Goal: Task Accomplishment & Management: Use online tool/utility

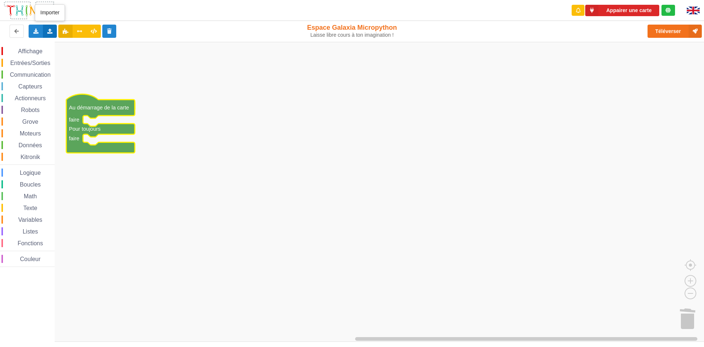
click at [51, 32] on icon at bounding box center [50, 31] width 6 height 4
click at [74, 43] on span "Importer un assemblage de blocs" at bounding box center [101, 45] width 76 height 6
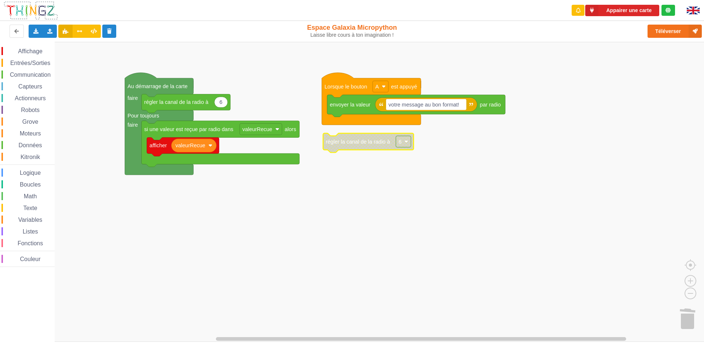
click at [404, 140] on rect "Espace de travail de Blocky" at bounding box center [403, 141] width 15 height 11
click at [462, 202] on rect "Espace de travail de Blocky" at bounding box center [354, 192] width 709 height 300
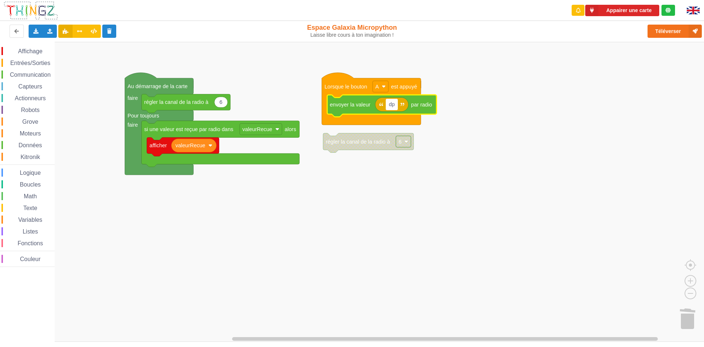
type input "d"
click at [389, 107] on input "sos" at bounding box center [392, 104] width 13 height 11
click at [419, 108] on input "ilo 3 sos ilo 4" at bounding box center [405, 104] width 39 height 11
type input "ilo 3 sos ilo 10"
click at [446, 277] on rect "Espace de travail de Blocky" at bounding box center [354, 192] width 709 height 300
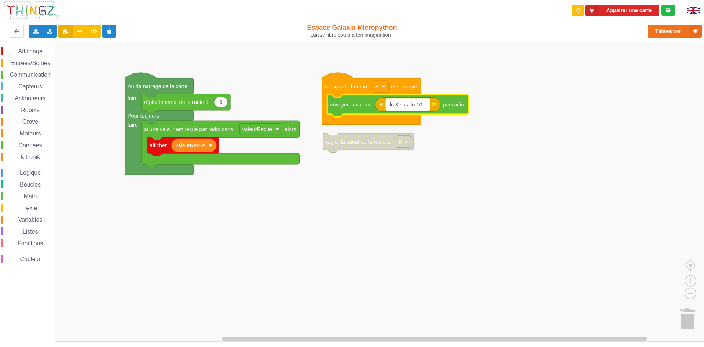
click at [421, 105] on text "ilo 3 sos ilo 10" at bounding box center [406, 104] width 34 height 6
click at [257, 274] on rect "Espace de travail de Blocky" at bounding box center [354, 192] width 709 height 300
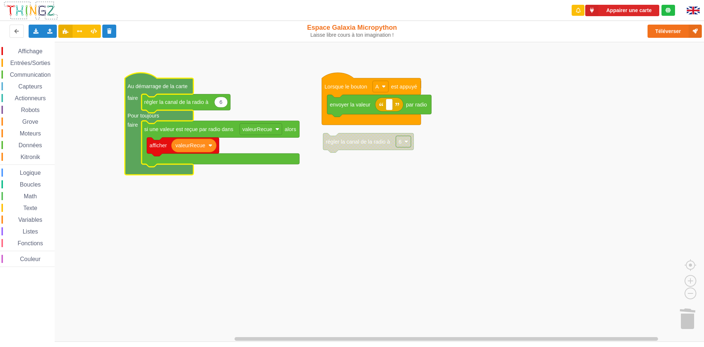
click at [217, 193] on rect "Espace de travail de Blocky" at bounding box center [354, 192] width 709 height 300
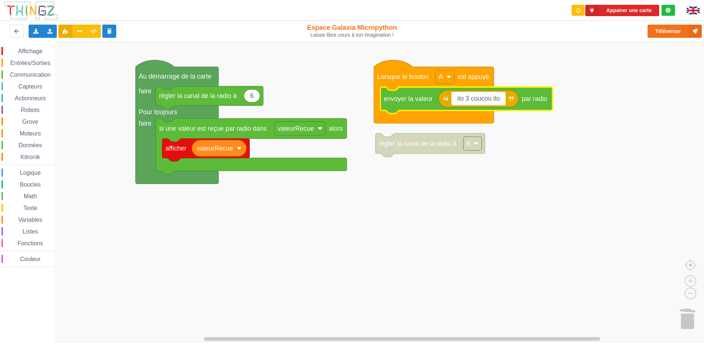
type input "ilo 3 coucou ilo 4"
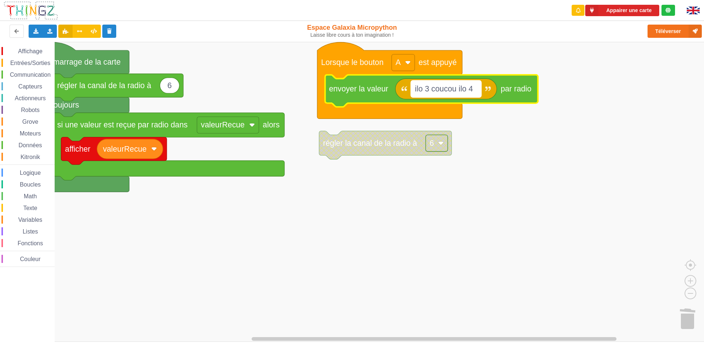
click at [450, 91] on text "ilo 3 coucou ilo 4" at bounding box center [444, 88] width 58 height 9
click at [450, 91] on input "ilo 3 coucou ilo 4" at bounding box center [446, 88] width 70 height 17
click at [457, 89] on input "ilo 3 coucou ilo 4" at bounding box center [446, 88] width 70 height 17
type input "ilo 3 hello ilo 4"
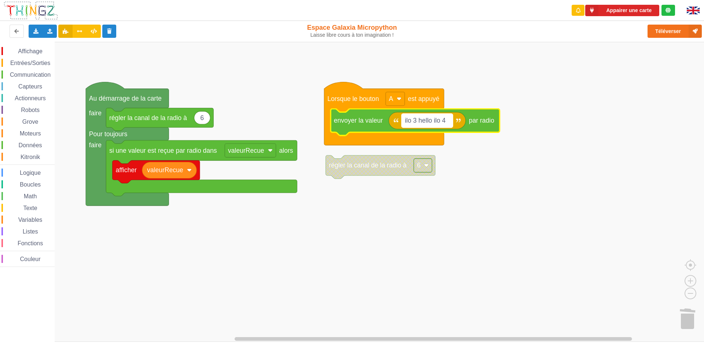
click at [414, 123] on text "ilo 3 hello ilo 4" at bounding box center [425, 120] width 41 height 7
click at [414, 123] on input "ilo 3 hello ilo 4" at bounding box center [427, 121] width 51 height 14
click at [415, 123] on input "ilo 3 hello ilo 4" at bounding box center [427, 121] width 51 height 14
click at [449, 260] on rect "Espace de travail de Blocky" at bounding box center [354, 192] width 709 height 300
click at [424, 122] on text "ilo 3 hello ilo 4" at bounding box center [425, 120] width 41 height 7
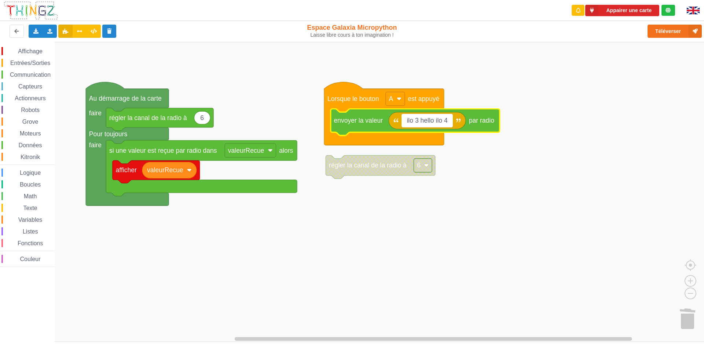
click at [424, 122] on input "ilo 3 hello ilo 4" at bounding box center [427, 121] width 51 height 14
click at [492, 158] on rect "Espace de travail de Blocky" at bounding box center [354, 192] width 709 height 300
click at [420, 117] on text "ilo 3 hello ilo 4" at bounding box center [425, 120] width 41 height 7
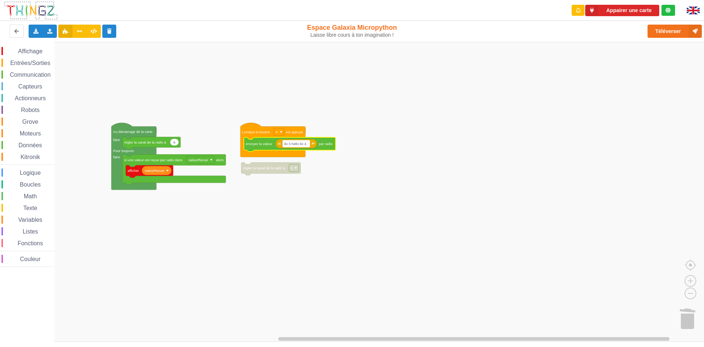
click at [271, 208] on rect "Espace de travail de Blocky" at bounding box center [354, 192] width 709 height 300
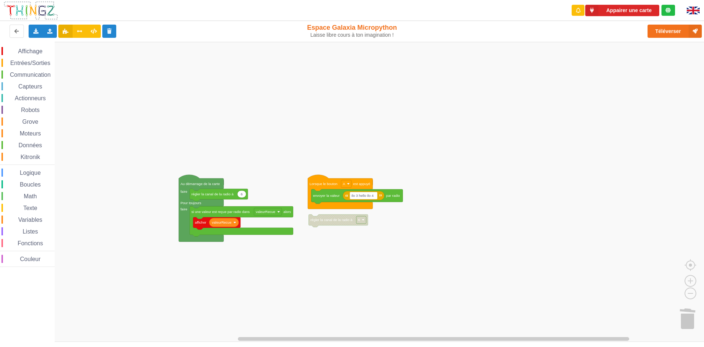
click at [337, 256] on div "Affichage Entrées/Sorties Communication Capteurs Actionneurs Robots Grove Moteu…" at bounding box center [354, 192] width 709 height 300
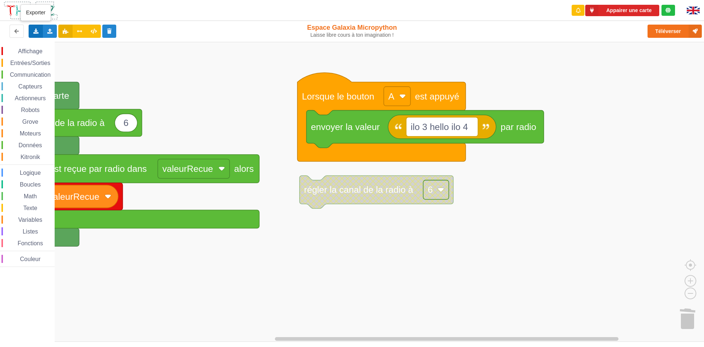
click at [37, 25] on div "Exporter l'assemblage de blocs Exporter l'assemblage de blocs au format Python" at bounding box center [36, 31] width 14 height 13
click at [68, 47] on span "Exporter l'assemblage de blocs" at bounding box center [80, 45] width 71 height 6
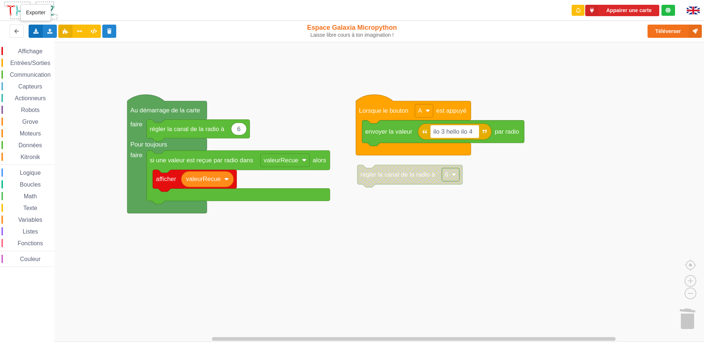
click at [32, 34] on div "Exporter l'assemblage de blocs Exporter l'assemblage de blocs au format Python" at bounding box center [36, 31] width 14 height 13
click at [51, 61] on div "Exporter l'assemblage de blocs au format Python" at bounding box center [96, 57] width 134 height 13
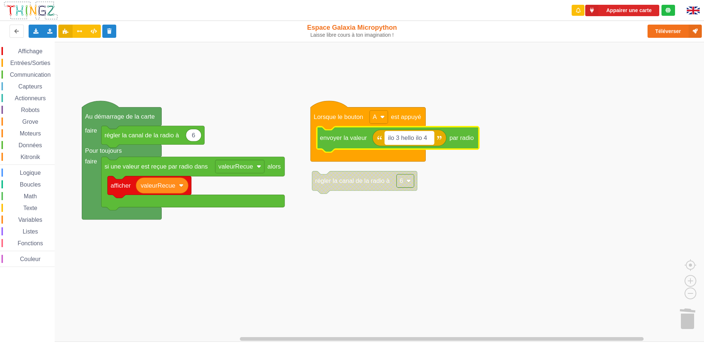
click at [427, 136] on text "ilo 3 hello ilo 4" at bounding box center [407, 137] width 39 height 7
click at [428, 136] on input "ilo 3 hello ilo 4" at bounding box center [409, 137] width 49 height 13
drag, startPoint x: 429, startPoint y: 136, endPoint x: 402, endPoint y: 145, distance: 27.6
click at [402, 145] on body "Appairer une carte Exporter l'assemblage de blocs Exporter l'assemblage de bloc…" at bounding box center [352, 173] width 704 height 347
type input "ilo 3 help"
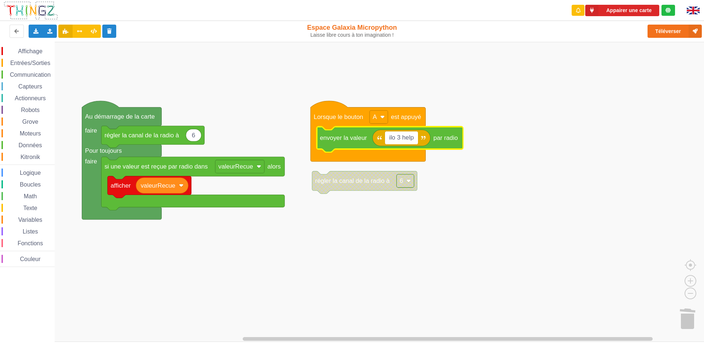
click at [379, 240] on rect "Espace de travail de Blocky" at bounding box center [354, 192] width 709 height 300
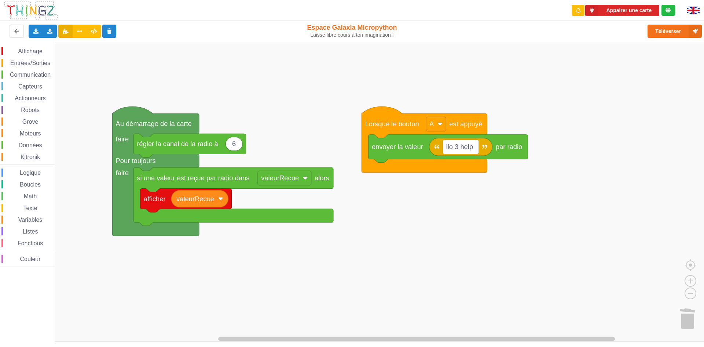
click at [441, 233] on div "Affichage Entrées/Sorties Communication Capteurs Actionneurs Robots Grove Moteu…" at bounding box center [354, 192] width 709 height 300
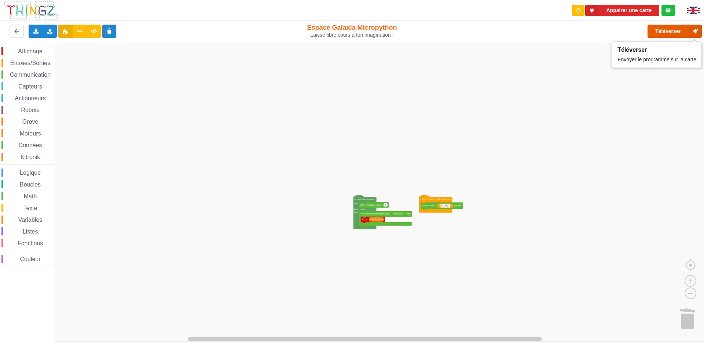
click at [686, 28] on button "Téléverser" at bounding box center [675, 31] width 54 height 13
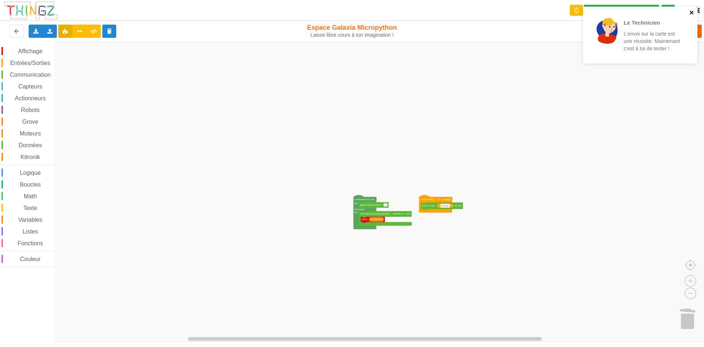
click at [692, 13] on icon "close" at bounding box center [692, 13] width 5 height 6
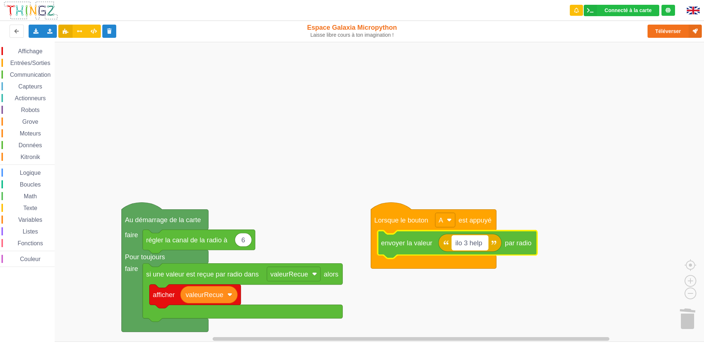
click at [471, 246] on text "ilo 3 help" at bounding box center [469, 243] width 27 height 8
type input "ilot hllo"
click at [545, 196] on rect "Espace de travail de Blocky" at bounding box center [354, 192] width 709 height 300
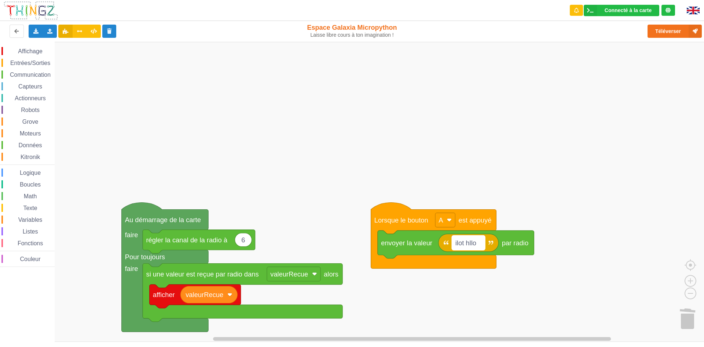
click at [470, 242] on text "ilot hllo" at bounding box center [466, 243] width 21 height 8
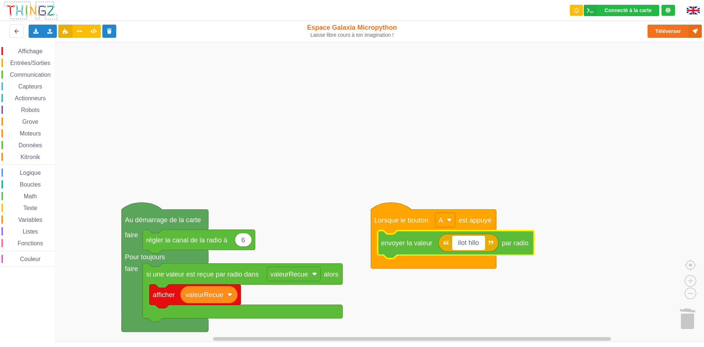
click at [471, 242] on input "ilot hllo" at bounding box center [468, 243] width 33 height 14
type input "ilot hello"
click at [456, 185] on div "Affichage Entrées/Sorties Communication Capteurs Actionneurs Robots Grove Moteu…" at bounding box center [354, 192] width 709 height 300
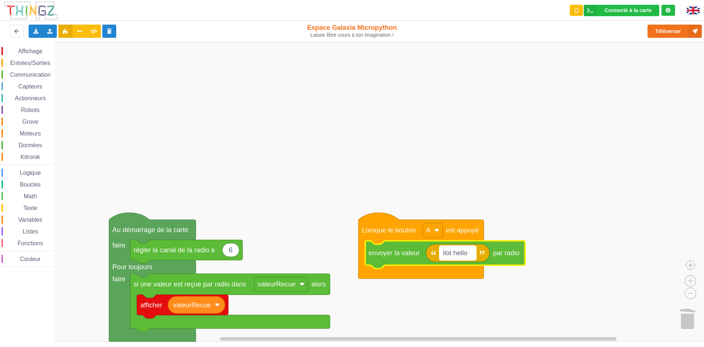
click at [453, 251] on text "ilot hello" at bounding box center [455, 253] width 25 height 8
click at [453, 251] on input "ilot hello" at bounding box center [457, 252] width 37 height 14
click at [477, 252] on input "ilot 3 hello" at bounding box center [461, 252] width 43 height 14
type input "ilot 3 hello ilot 10"
click at [466, 147] on rect "Espace de travail de Blocky" at bounding box center [354, 192] width 709 height 300
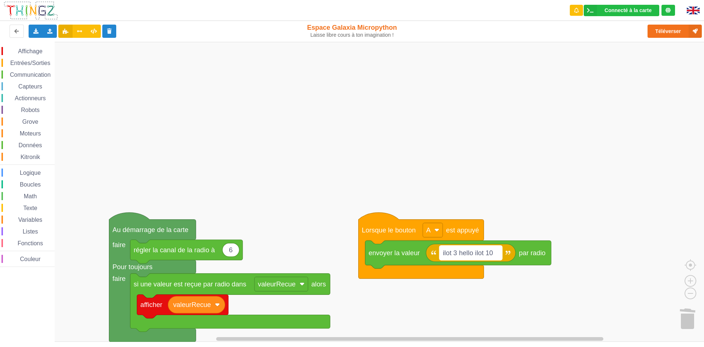
click at [493, 254] on text "ilot 3 hello ilot 10" at bounding box center [468, 253] width 50 height 8
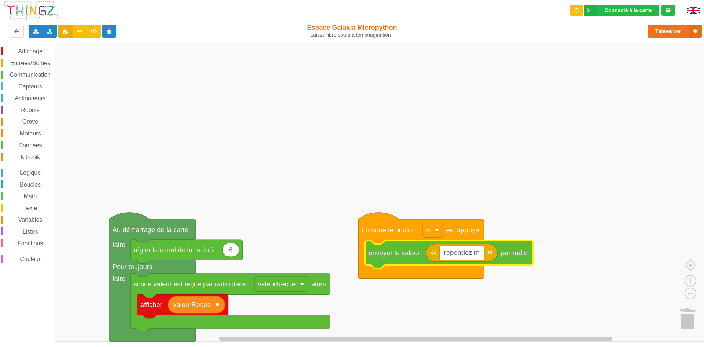
type input "repondez mw"
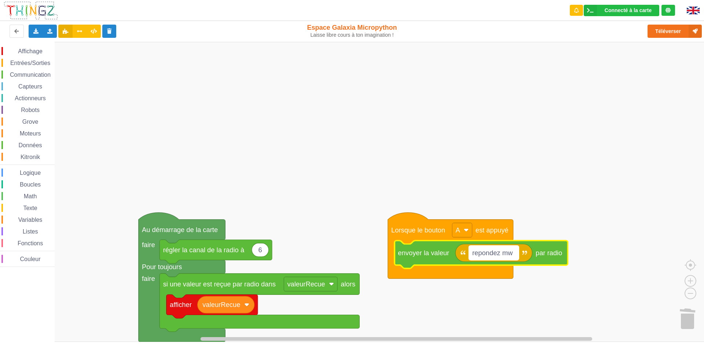
click at [507, 253] on text "repondez mw" at bounding box center [492, 253] width 41 height 8
drag, startPoint x: 527, startPoint y: 258, endPoint x: 492, endPoint y: 255, distance: 35.0
click at [492, 255] on input "ilot 3 harry potter" at bounding box center [500, 252] width 63 height 14
type input "i"
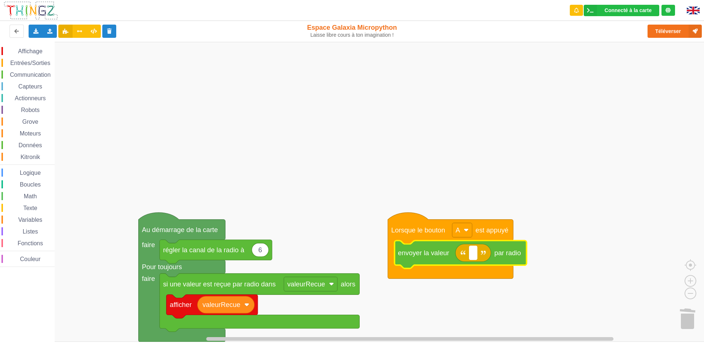
type input "a"
type input "ilot 3 maË"
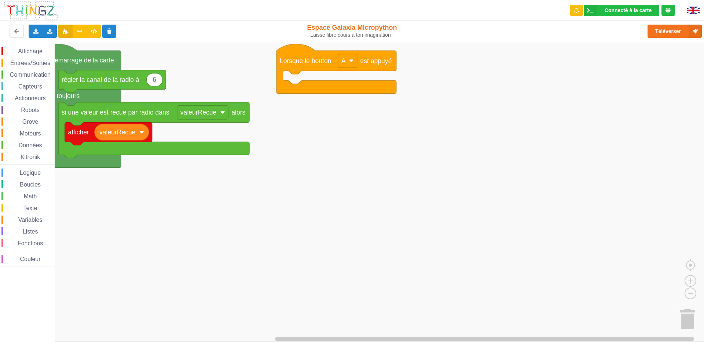
click at [331, 80] on rect "Espace de travail de Blocky" at bounding box center [354, 192] width 709 height 300
click at [19, 106] on div "Robots" at bounding box center [27, 110] width 53 height 8
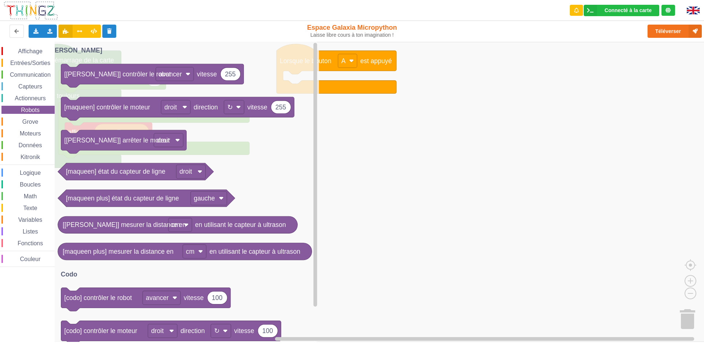
click at [10, 138] on div "Affichage Entrées/Sorties Communication Capteurs Actionneurs Robots Grove Moteu…" at bounding box center [27, 157] width 55 height 220
click at [26, 151] on div "Affichage Entrées/Sorties Communication Capteurs Actionneurs Robots Grove Moteu…" at bounding box center [27, 157] width 55 height 220
click at [30, 144] on span "Données" at bounding box center [31, 145] width 26 height 6
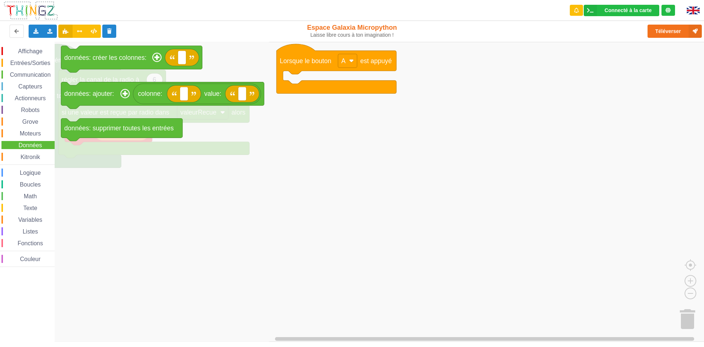
click at [25, 182] on span "Boucles" at bounding box center [30, 184] width 23 height 6
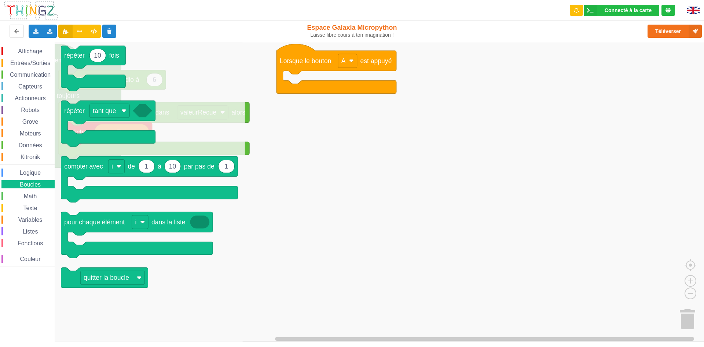
click at [24, 197] on span "Math" at bounding box center [30, 196] width 15 height 6
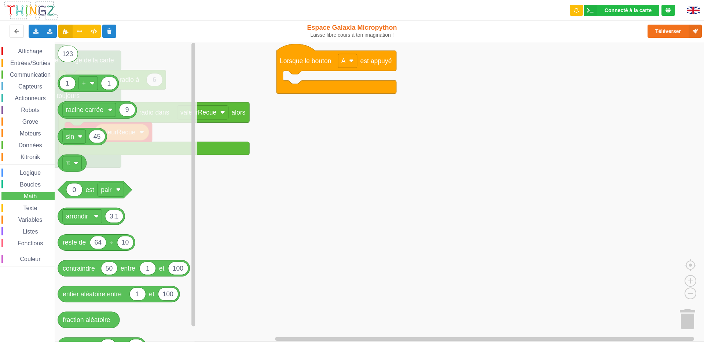
click at [253, 124] on rect "Espace de travail de Blocky" at bounding box center [354, 192] width 709 height 300
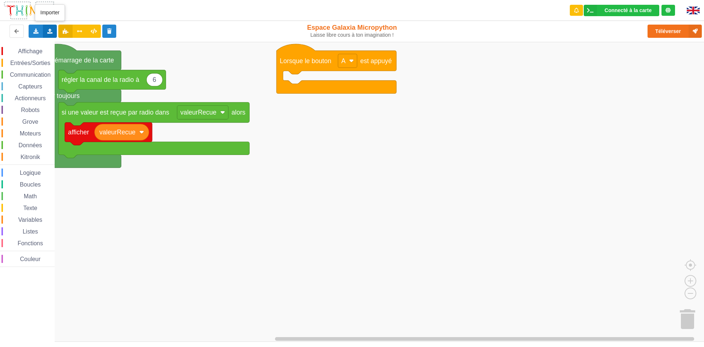
click at [48, 33] on icon at bounding box center [50, 31] width 6 height 4
click at [115, 44] on span "Importer un assemblage de blocs" at bounding box center [101, 45] width 76 height 6
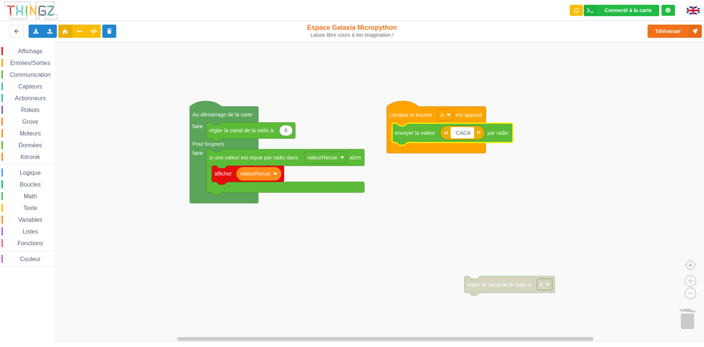
type input "¨CACA"
click at [469, 136] on text "¨CACA" at bounding box center [462, 133] width 17 height 6
type input "maëlle = therian"
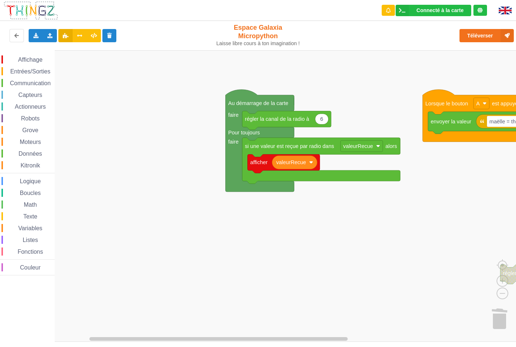
click at [235, 117] on div "Affichage Entrées/Sorties Communication Capteurs Actionneurs Robots Grove Moteu…" at bounding box center [260, 195] width 521 height 291
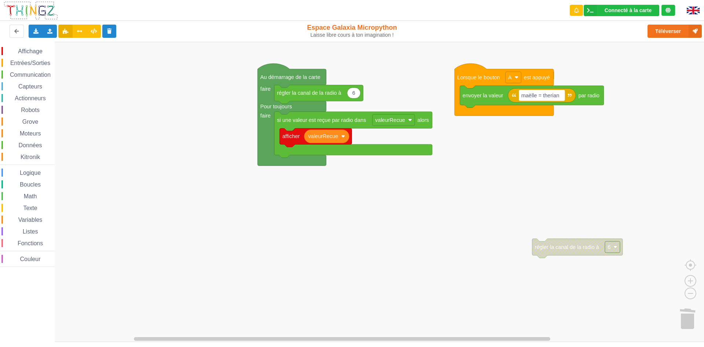
click at [543, 102] on icon "Espace de travail de Blocky" at bounding box center [542, 95] width 68 height 14
click at [550, 94] on text "maëlle = therian" at bounding box center [541, 95] width 38 height 6
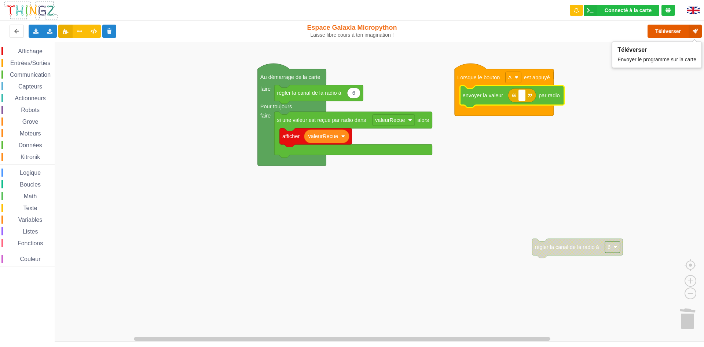
click at [672, 28] on button "Téléverser" at bounding box center [675, 31] width 54 height 13
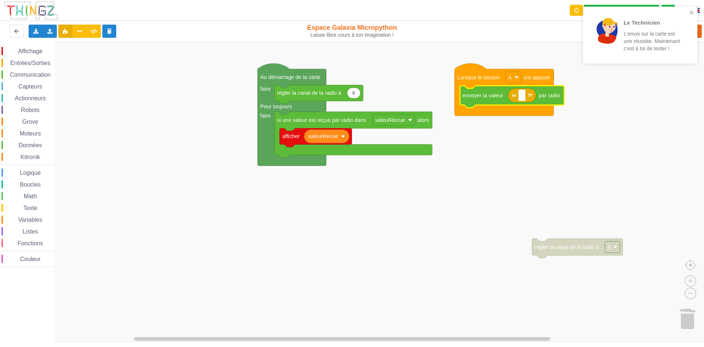
click at [688, 13] on div "Le Technicien L'envoi sur la carte est une réussite. Maintenant c'est à toi de …" at bounding box center [637, 35] width 103 height 51
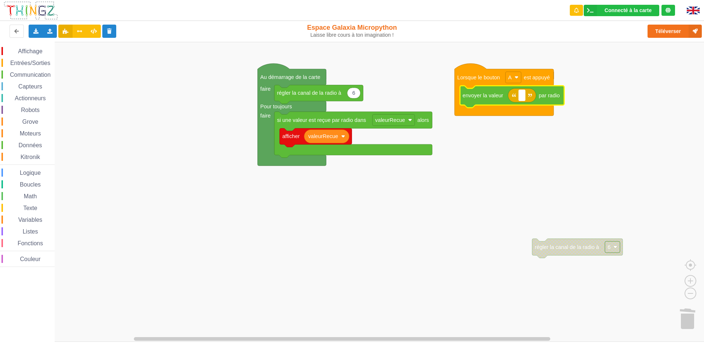
click at [520, 94] on input at bounding box center [522, 95] width 7 height 11
type input "m"
type input "²"
type input "i"
type input "m"
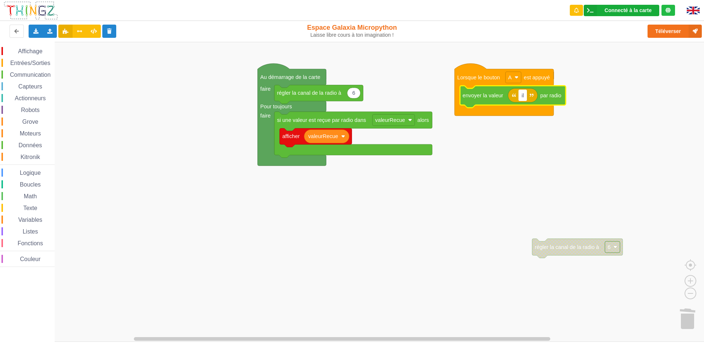
type input "i"
type input "h"
type input "caca"
click at [530, 96] on text "caca" at bounding box center [528, 95] width 12 height 6
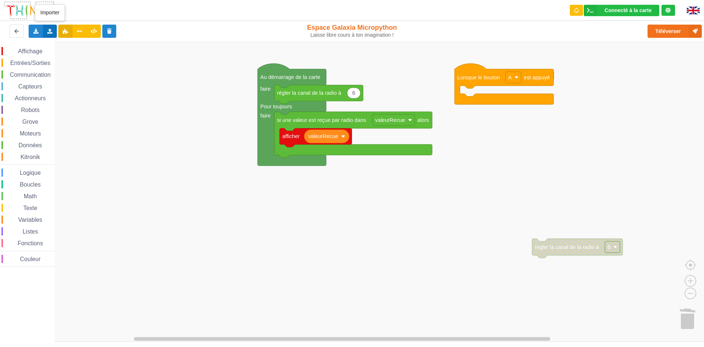
click at [43, 30] on div "Importer un assemblage de blocs Importer du code Python" at bounding box center [50, 31] width 14 height 13
click at [72, 41] on div "Importer un assemblage de blocs" at bounding box center [96, 44] width 98 height 13
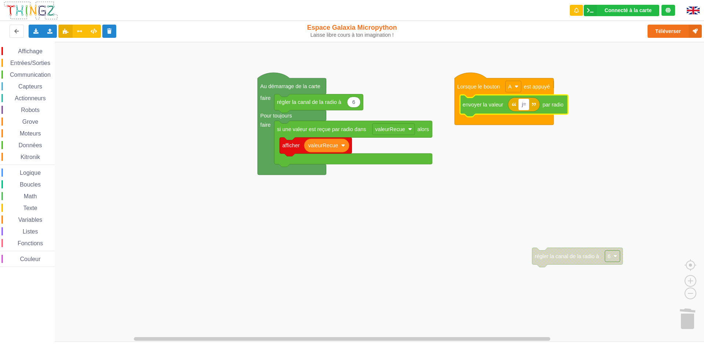
type input "j"
click at [541, 109] on input "wsh mp launay travail la" at bounding box center [552, 104] width 67 height 11
type input "wsh [PERSON_NAME] travail la"
drag, startPoint x: 577, startPoint y: 100, endPoint x: 495, endPoint y: 115, distance: 83.2
click at [495, 115] on body "Connecté à la carte Réglages Ouvrir le moniteur automatiquement Connexion autom…" at bounding box center [352, 173] width 704 height 347
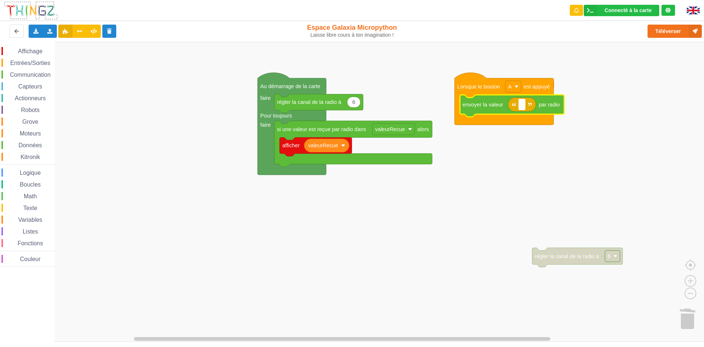
click at [525, 105] on input at bounding box center [522, 104] width 7 height 11
type input "on fai"
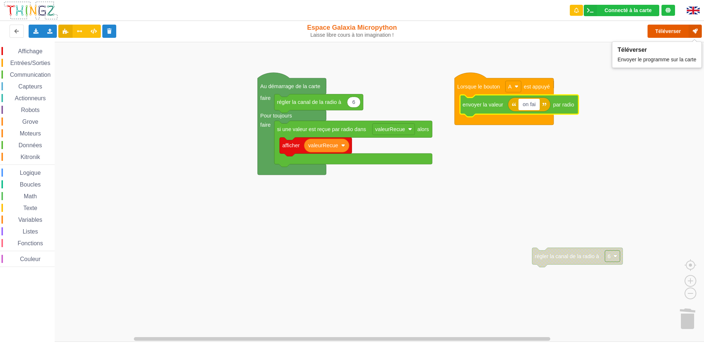
click at [657, 35] on button "Téléverser" at bounding box center [675, 31] width 54 height 13
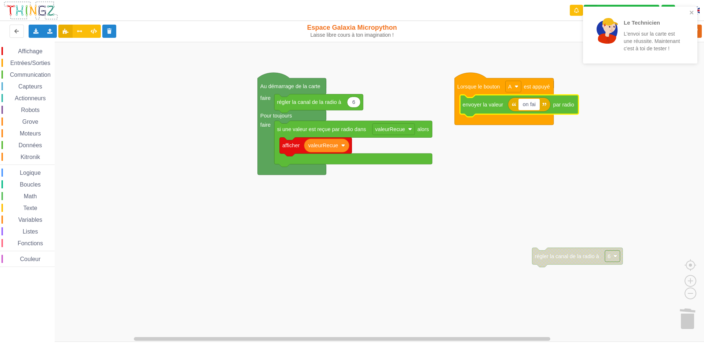
click at [690, 17] on div "Le Technicien L'envoi sur la carte est une réussite. Maintenant c'est à toi de …" at bounding box center [640, 35] width 114 height 57
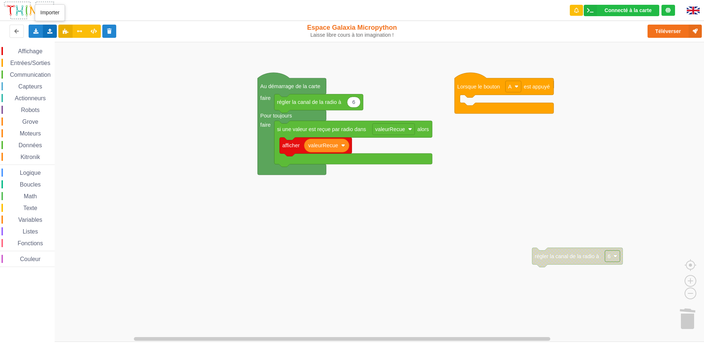
click at [47, 28] on div "Importer un assemblage de blocs Importer du code Python" at bounding box center [50, 31] width 14 height 13
click at [91, 40] on div "Importer un assemblage de blocs" at bounding box center [96, 44] width 98 height 13
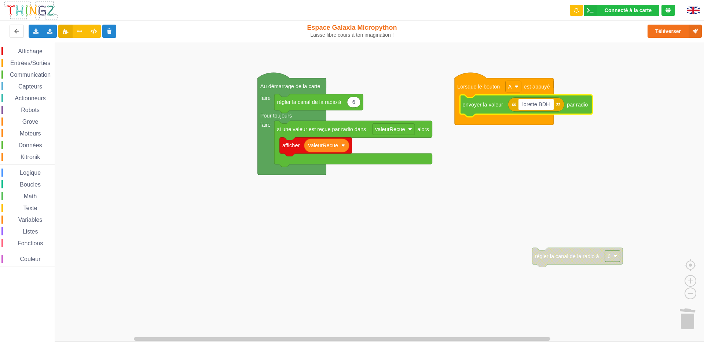
type input "lorette BDH"
